Goal: Information Seeking & Learning: Learn about a topic

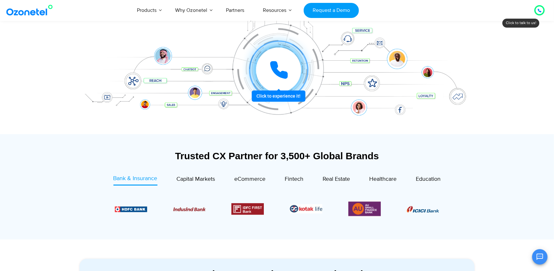
scroll to position [121, 0]
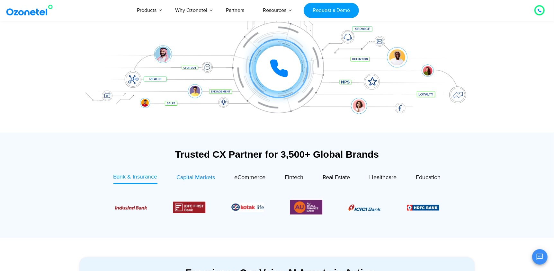
click at [201, 174] on span "Capital Markets" at bounding box center [196, 177] width 39 height 7
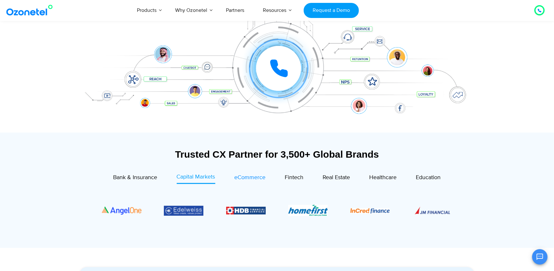
click at [247, 176] on span "eCommerce" at bounding box center [250, 177] width 31 height 7
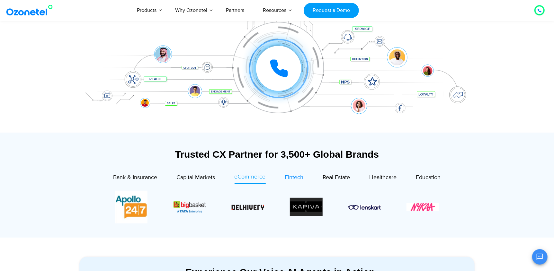
click at [291, 177] on span "Fintech" at bounding box center [294, 177] width 19 height 7
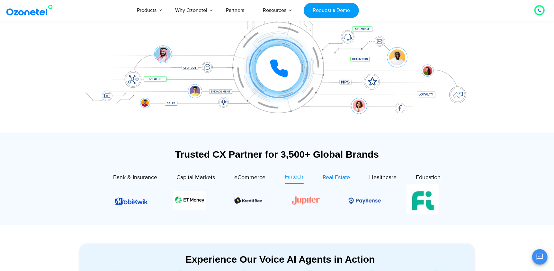
click at [333, 178] on span "Real Estate" at bounding box center [336, 177] width 27 height 7
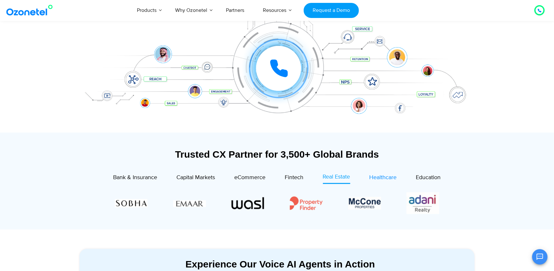
click at [381, 176] on span "Healthcare" at bounding box center [383, 177] width 27 height 7
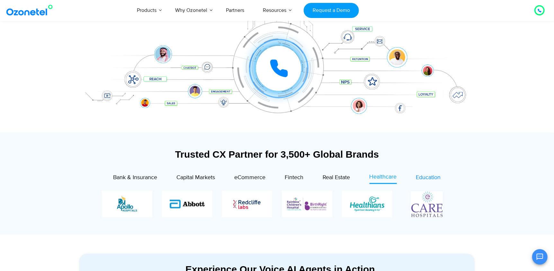
click at [424, 176] on span "Education" at bounding box center [428, 177] width 25 height 7
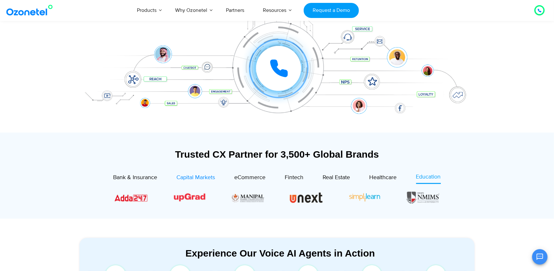
click at [189, 176] on span "Capital Markets" at bounding box center [196, 177] width 39 height 7
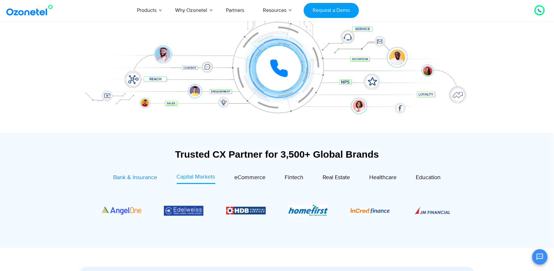
click at [147, 178] on span "Bank & Insurance" at bounding box center [135, 177] width 44 height 7
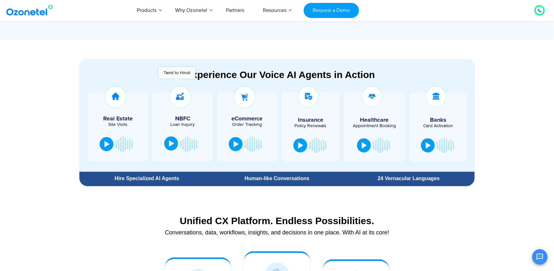
scroll to position [317, 0]
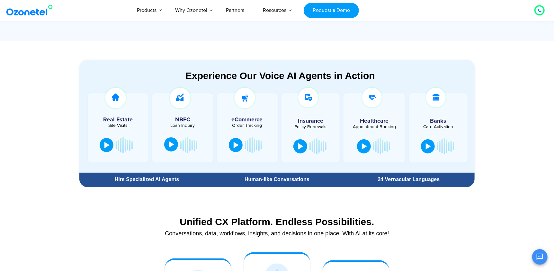
click at [170, 145] on div at bounding box center [171, 144] width 5 height 6
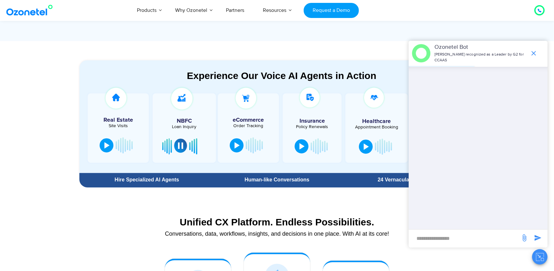
click at [177, 146] on button at bounding box center [180, 146] width 13 height 14
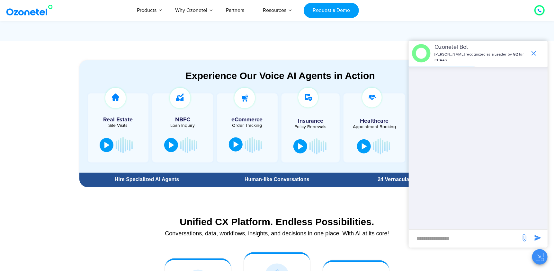
click at [238, 142] on div at bounding box center [236, 144] width 5 height 6
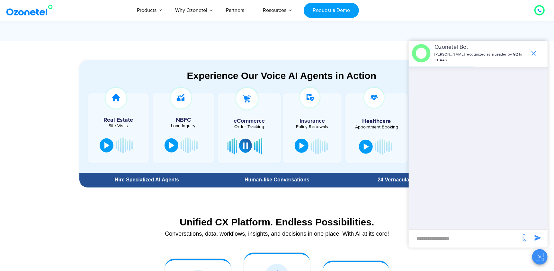
click at [301, 143] on div at bounding box center [301, 146] width 5 height 6
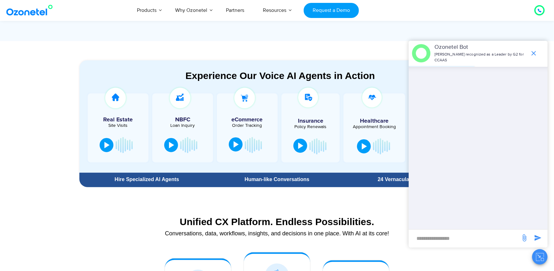
click at [298, 145] on div at bounding box center [300, 146] width 5 height 6
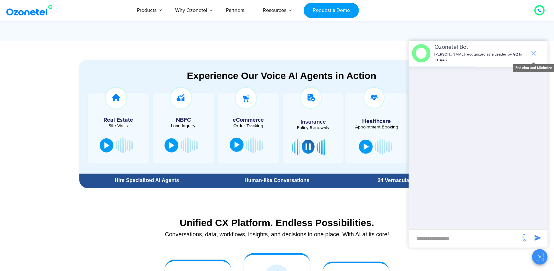
click at [533, 49] on span "end chat or minimize" at bounding box center [533, 53] width 13 height 13
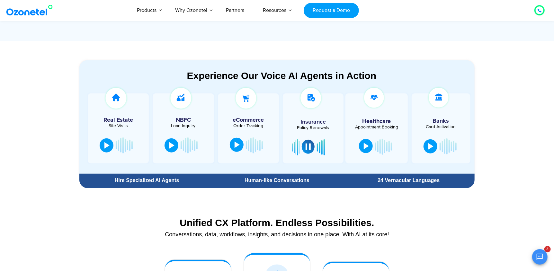
click at [364, 147] on div at bounding box center [366, 146] width 5 height 6
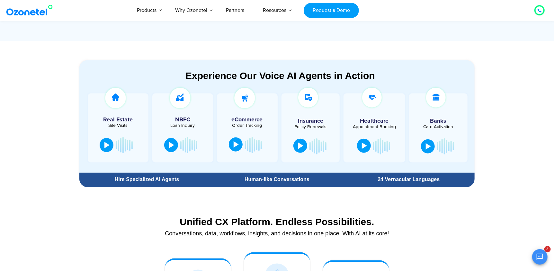
click at [363, 147] on div at bounding box center [364, 146] width 5 height 6
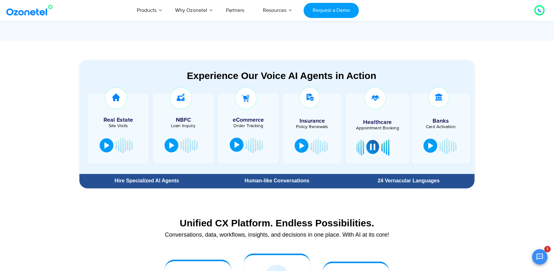
click at [431, 147] on div at bounding box center [430, 146] width 5 height 6
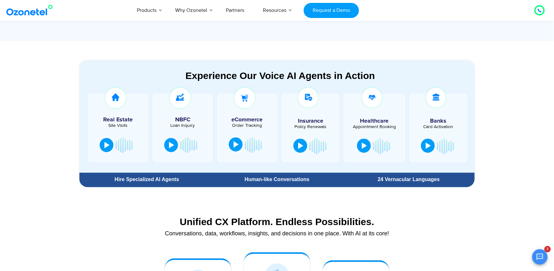
click at [431, 147] on button at bounding box center [428, 146] width 14 height 14
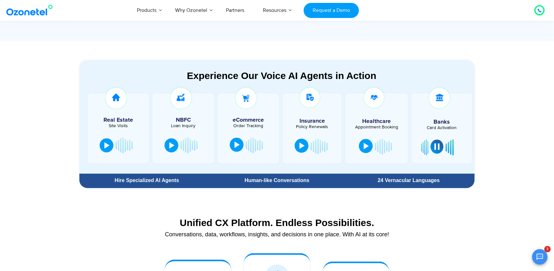
click at [440, 147] on button at bounding box center [437, 147] width 13 height 14
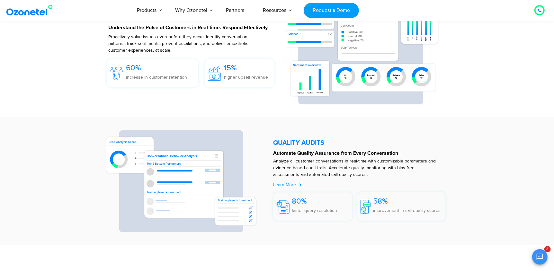
scroll to position [1009, 0]
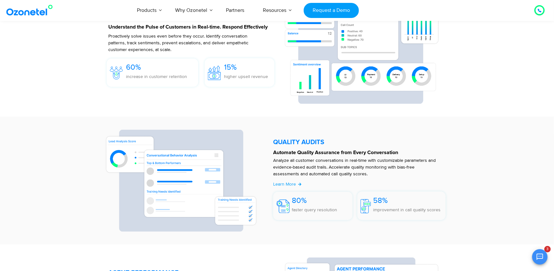
click at [149, 171] on img at bounding box center [181, 181] width 152 height 103
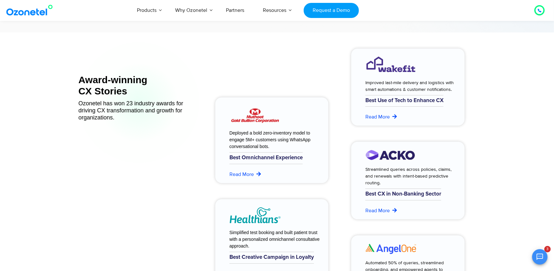
scroll to position [2548, 0]
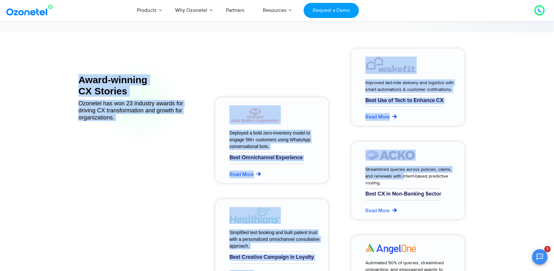
drag, startPoint x: 63, startPoint y: 52, endPoint x: 399, endPoint y: 179, distance: 359.6
click at [399, 179] on section "Award-winning CX Stories Ozonetel has won 23 industry awards for driving CX tra…" at bounding box center [277, 194] width 554 height 325
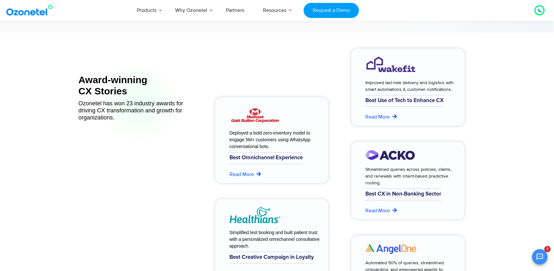
click at [438, 228] on div "Streamlined queries across policies, claims, and renewals with intent-based pre…" at bounding box center [406, 185] width 111 height 87
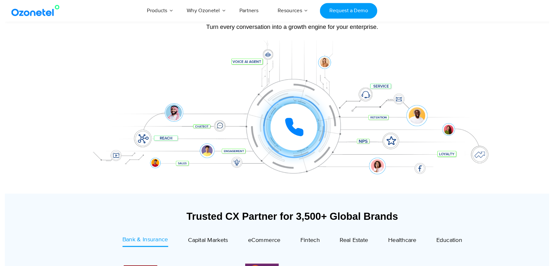
scroll to position [0, 0]
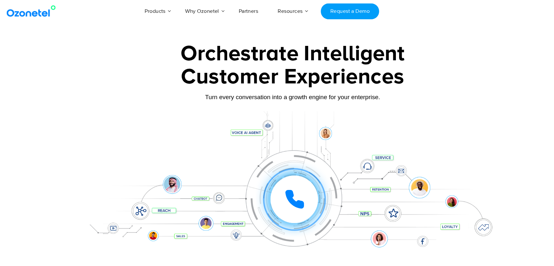
click at [44, 8] on img at bounding box center [31, 11] width 52 height 12
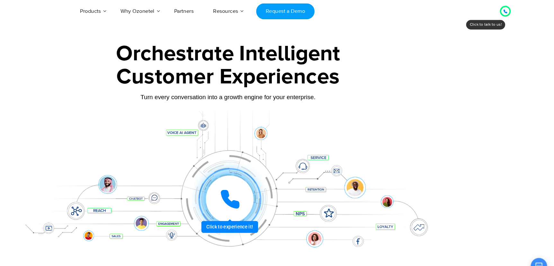
click at [241, 191] on icon at bounding box center [247, 188] width 19 height 19
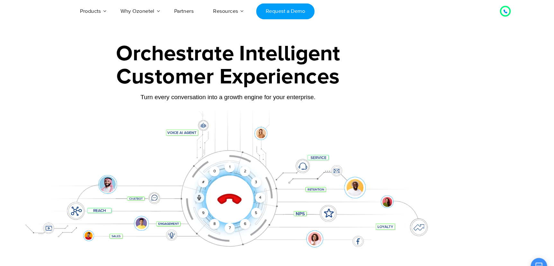
click at [247, 187] on icon at bounding box center [247, 189] width 22 height 22
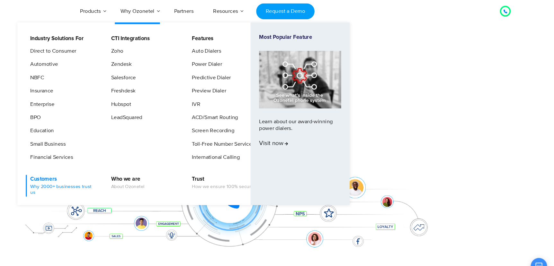
click at [87, 170] on link "Customers Why 2000+ businesses trust us" at bounding box center [88, 176] width 68 height 21
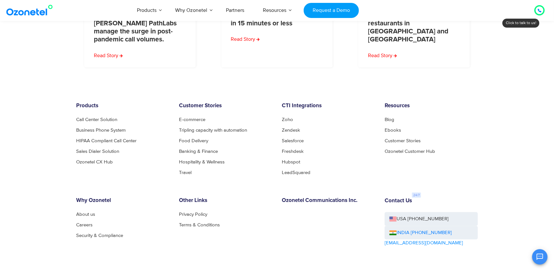
scroll to position [461, 0]
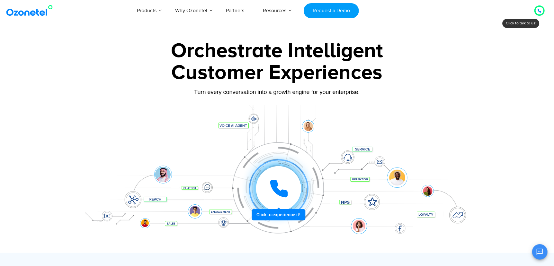
scroll to position [0, 31]
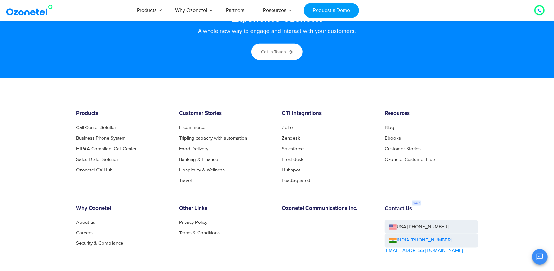
scroll to position [3507, 0]
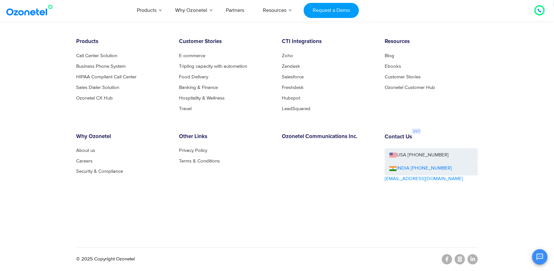
click at [262, 149] on li "Privacy Policy" at bounding box center [225, 150] width 93 height 5
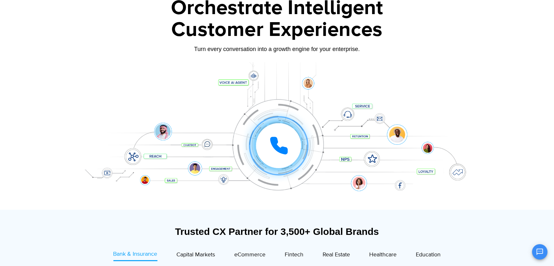
scroll to position [0, 0]
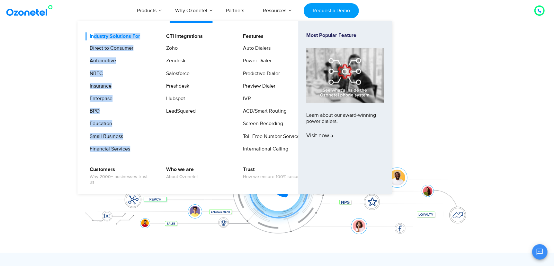
drag, startPoint x: 141, startPoint y: 155, endPoint x: 94, endPoint y: 35, distance: 128.7
click at [94, 35] on li "Industry Solutions For Direct to Consumer Automotive NBFC Insurance Enterprise …" at bounding box center [123, 94] width 76 height 125
click at [137, 82] on li "NBFC" at bounding box center [119, 76] width 68 height 13
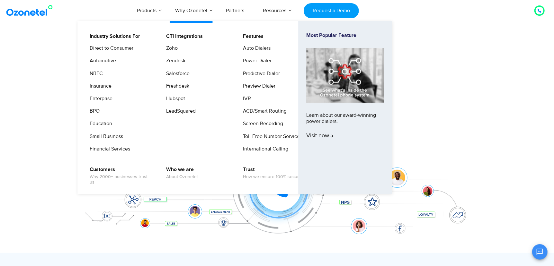
click at [146, 76] on li "NBFC" at bounding box center [119, 76] width 68 height 13
click at [172, 48] on link "Zoho" at bounding box center [170, 48] width 17 height 8
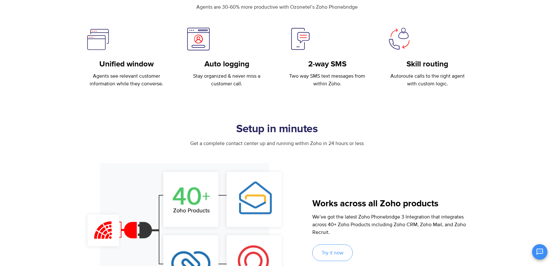
scroll to position [284, 0]
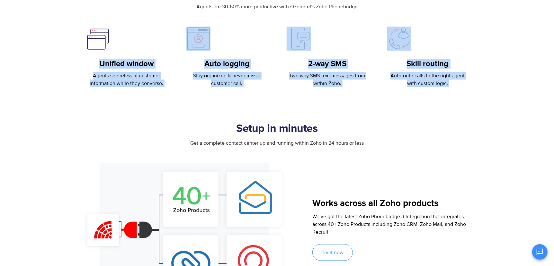
drag, startPoint x: 99, startPoint y: 63, endPoint x: 166, endPoint y: 89, distance: 71.8
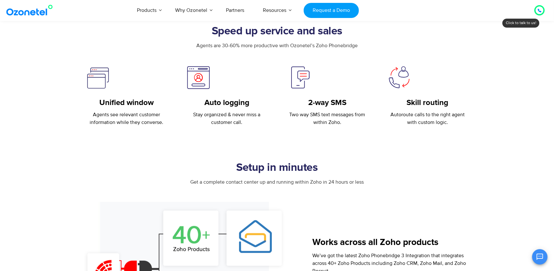
scroll to position [243, 0]
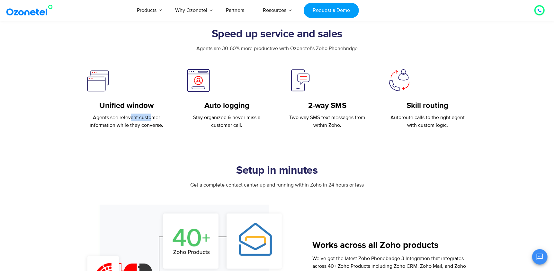
drag, startPoint x: 130, startPoint y: 119, endPoint x: 151, endPoint y: 118, distance: 21.9
click at [151, 118] on p "Agents see relevant customer information while they converse." at bounding box center [126, 121] width 81 height 15
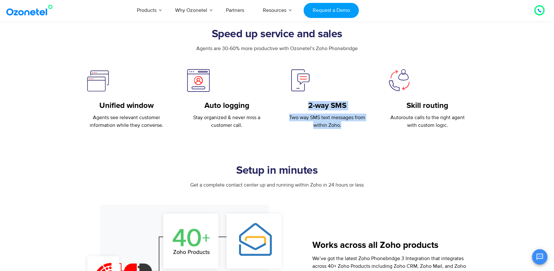
drag, startPoint x: 306, startPoint y: 108, endPoint x: 354, endPoint y: 126, distance: 50.9
click at [354, 126] on div "2-way SMS Two way SMS text messages from within [GEOGRAPHIC_DATA]." at bounding box center [327, 115] width 81 height 28
click at [354, 126] on p "Two way SMS text messages from within Zoho." at bounding box center [327, 121] width 81 height 15
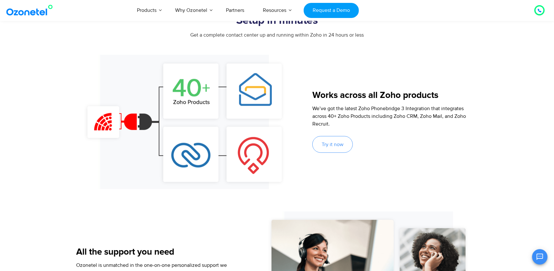
scroll to position [394, 0]
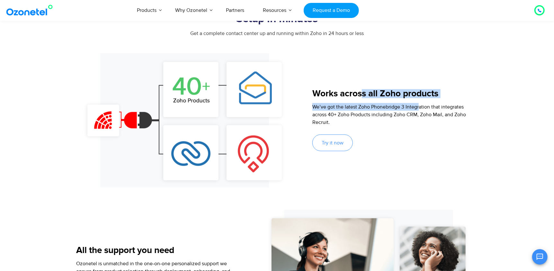
drag, startPoint x: 363, startPoint y: 92, endPoint x: 422, endPoint y: 108, distance: 61.6
click at [422, 108] on div "Works across all Zoho products We’ve got the latest Zoho Phonebridge 3 Integrat…" at bounding box center [394, 120] width 165 height 134
click at [422, 108] on span "We’ve got the latest Zoho Phonebridge 3 Integration that integrates across 40+ …" at bounding box center [389, 115] width 154 height 22
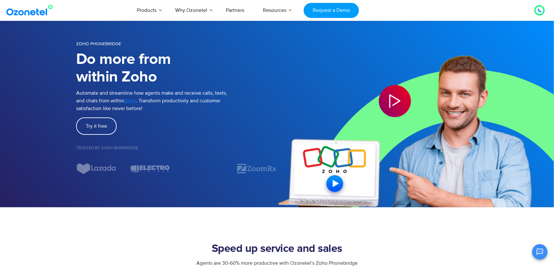
scroll to position [0, 0]
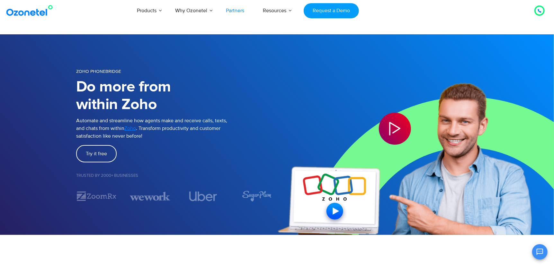
click at [242, 12] on link "Partners" at bounding box center [235, 10] width 37 height 21
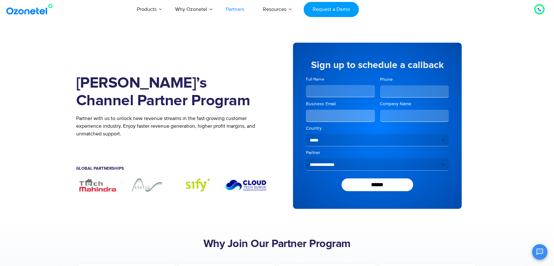
scroll to position [1, 0]
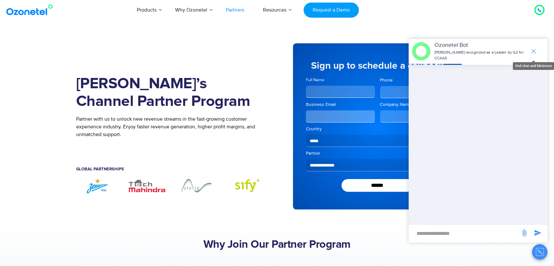
click at [531, 50] on icon "end chat or minimize" at bounding box center [534, 52] width 8 height 8
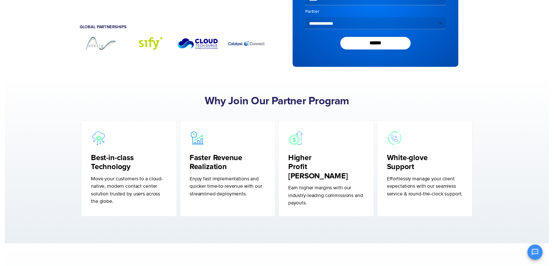
scroll to position [0, 0]
